Goal: Task Accomplishment & Management: Use online tool/utility

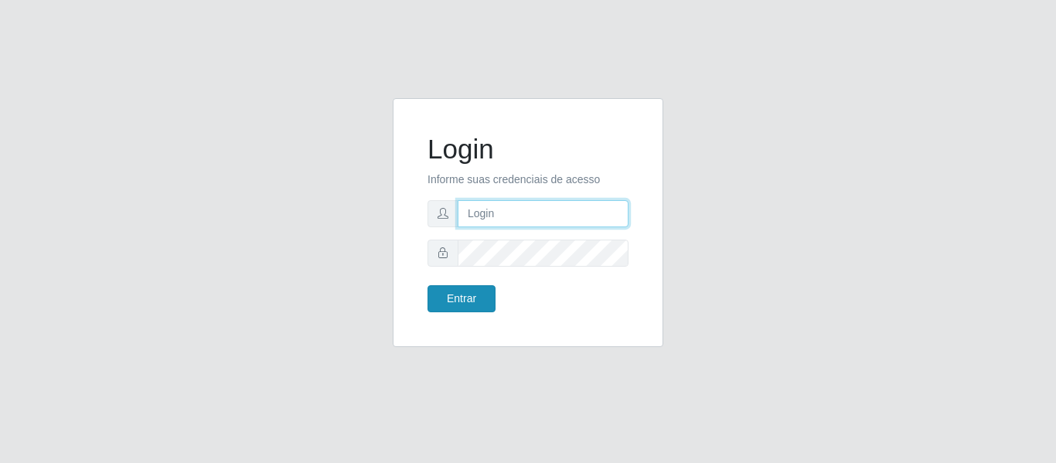
type input "precobom@rejane"
click at [468, 294] on button "Entrar" at bounding box center [461, 298] width 68 height 27
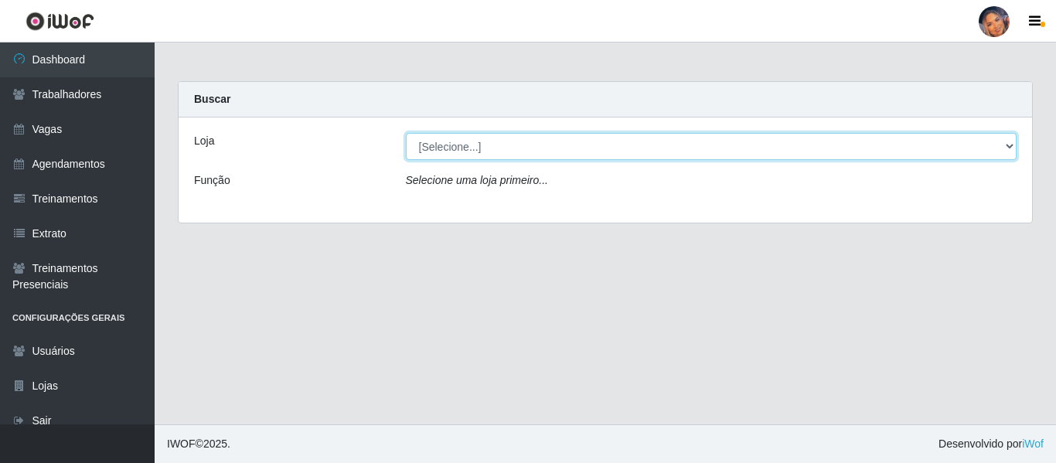
click at [576, 145] on select "[Selecione...] Supermercado Preço Bom" at bounding box center [711, 146] width 611 height 27
select select "169"
click at [406, 133] on select "[Selecione...] Supermercado Preço Bom" at bounding box center [711, 146] width 611 height 27
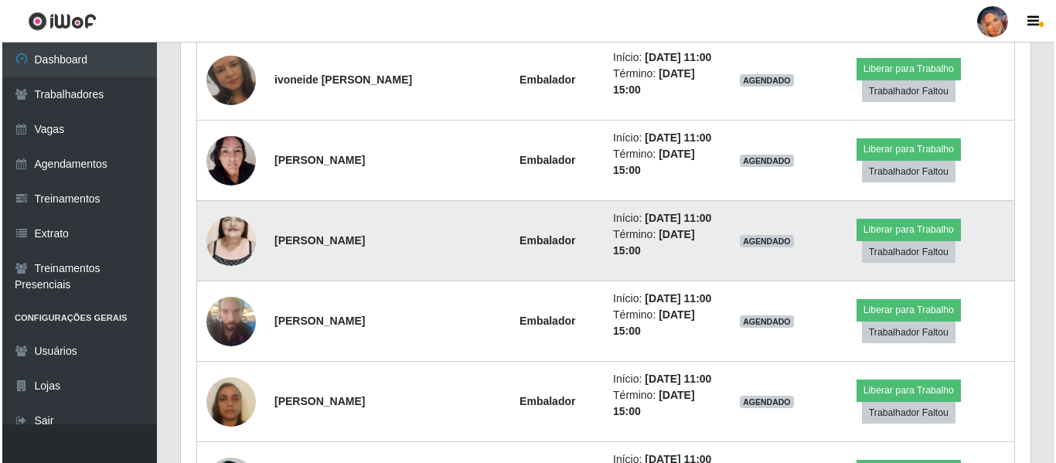
scroll to position [1468, 0]
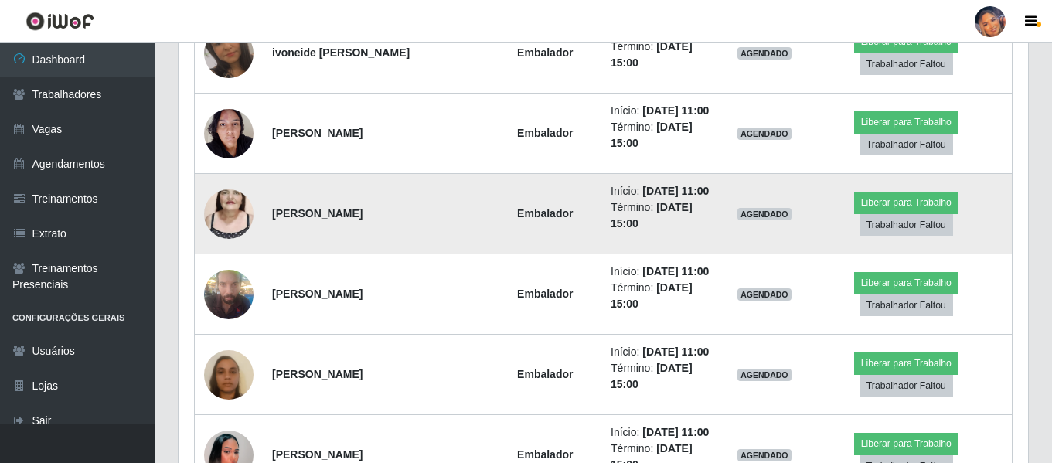
click at [221, 200] on img at bounding box center [228, 214] width 49 height 88
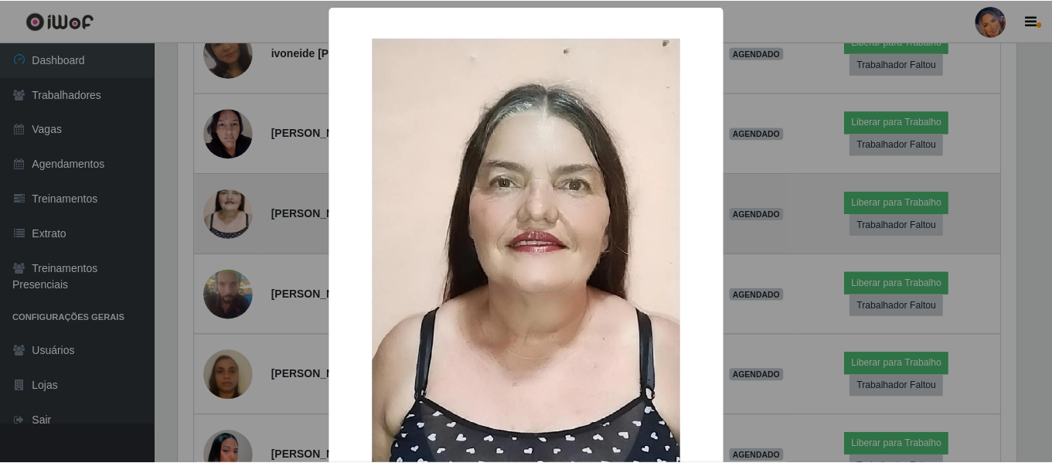
scroll to position [321, 842]
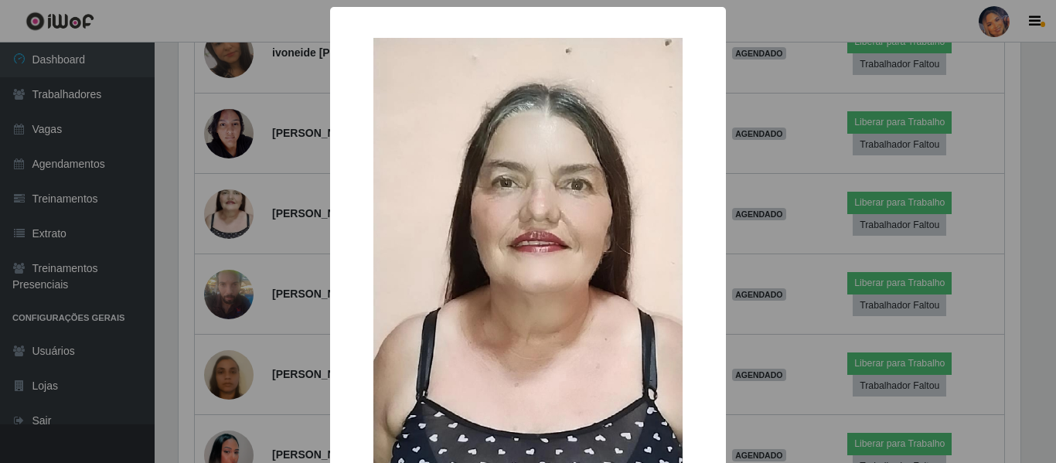
click at [276, 196] on div "× OK Cancel" at bounding box center [528, 231] width 1056 height 463
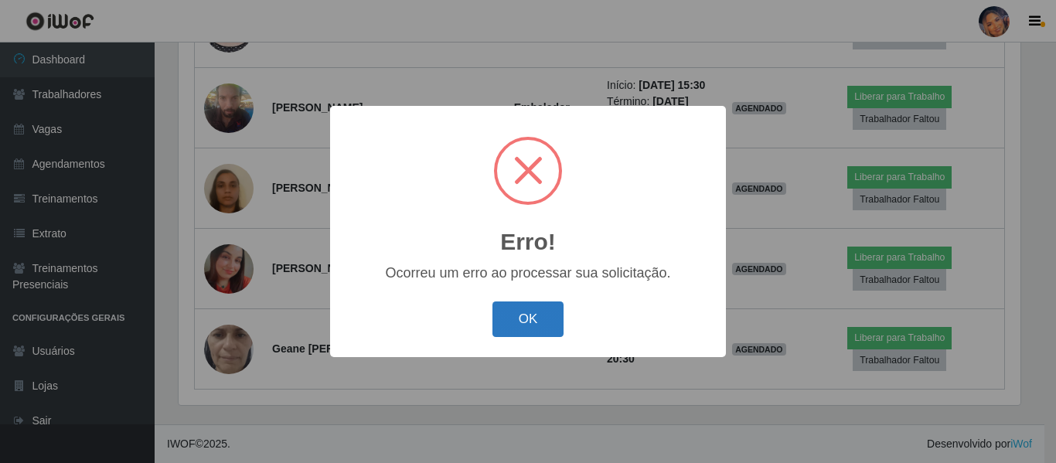
click at [539, 330] on button "OK" at bounding box center [528, 319] width 72 height 36
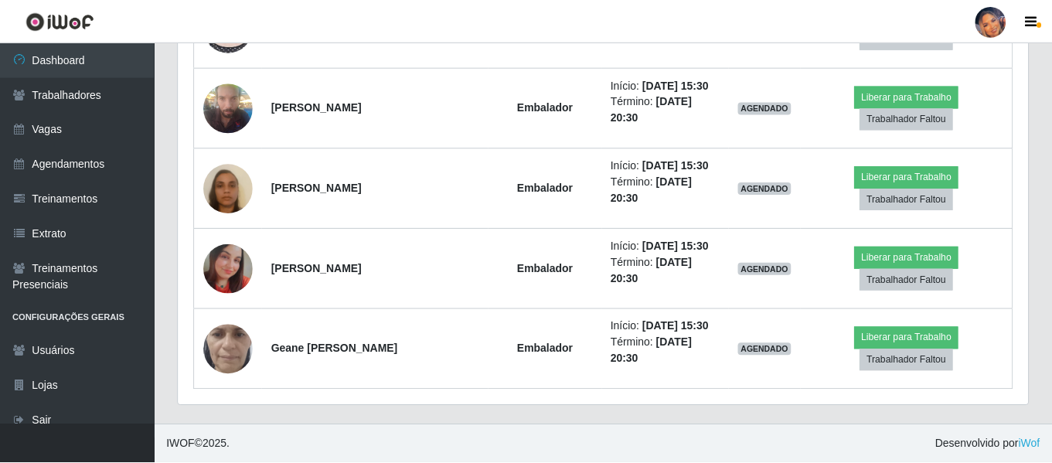
scroll to position [321, 849]
